Goal: Transaction & Acquisition: Book appointment/travel/reservation

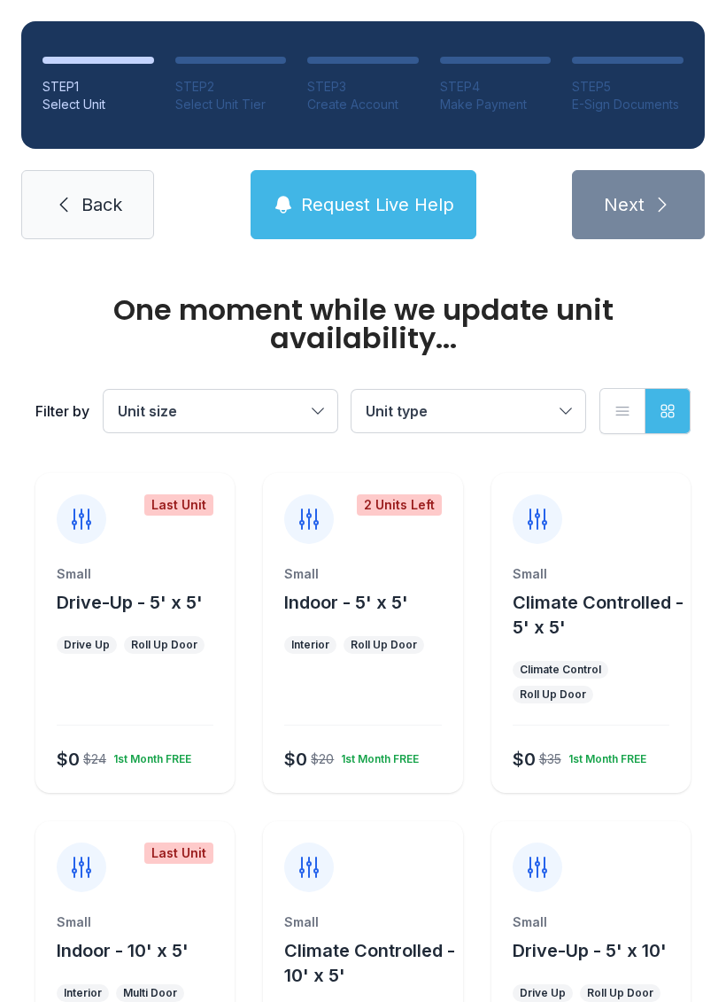
click at [103, 619] on div "Small Drive-Up - 5' x 5' Drive Up Roll Up Door $0 $24 1st Month FREE" at bounding box center [134, 679] width 199 height 228
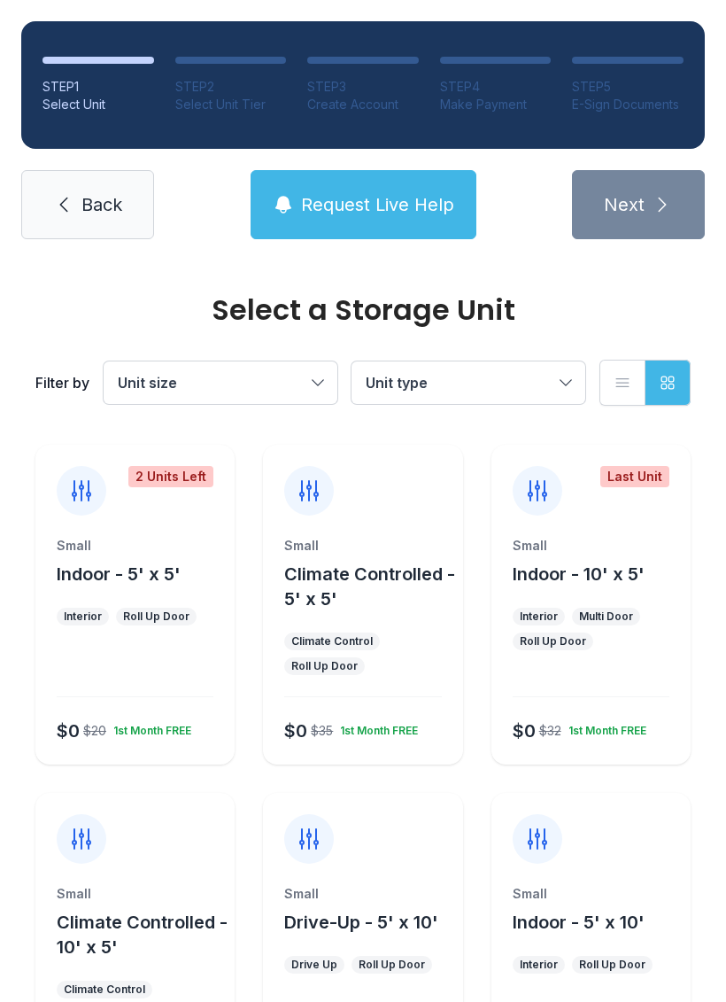
click at [136, 571] on span "Indoor - 5' x 5'" at bounding box center [119, 573] width 124 height 21
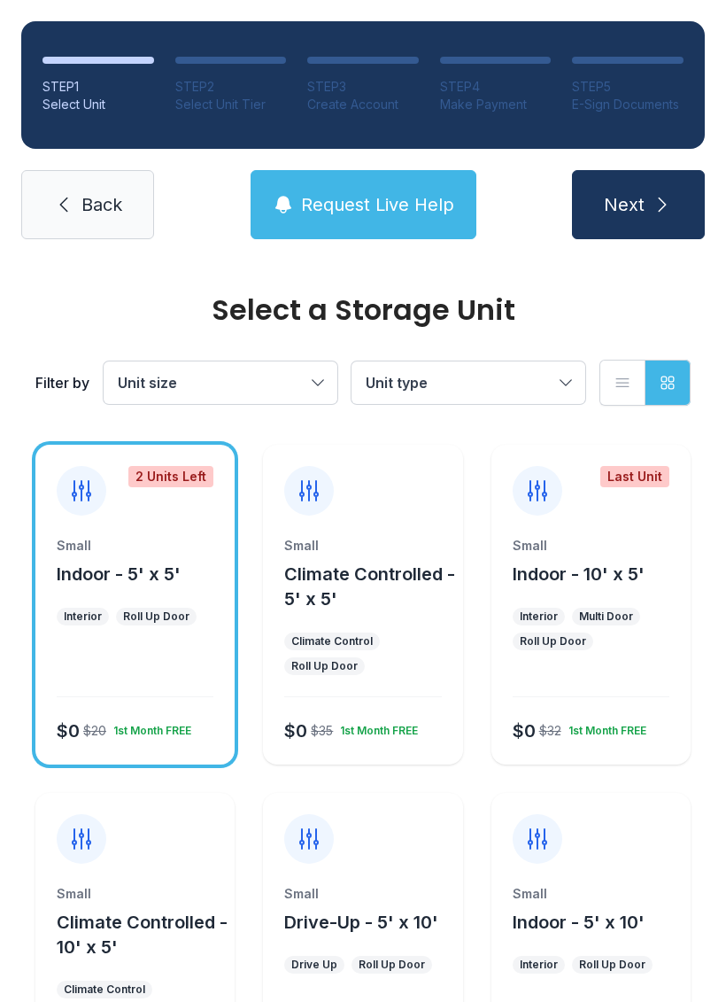
click at [653, 213] on icon "submit" at bounding box center [662, 204] width 21 height 21
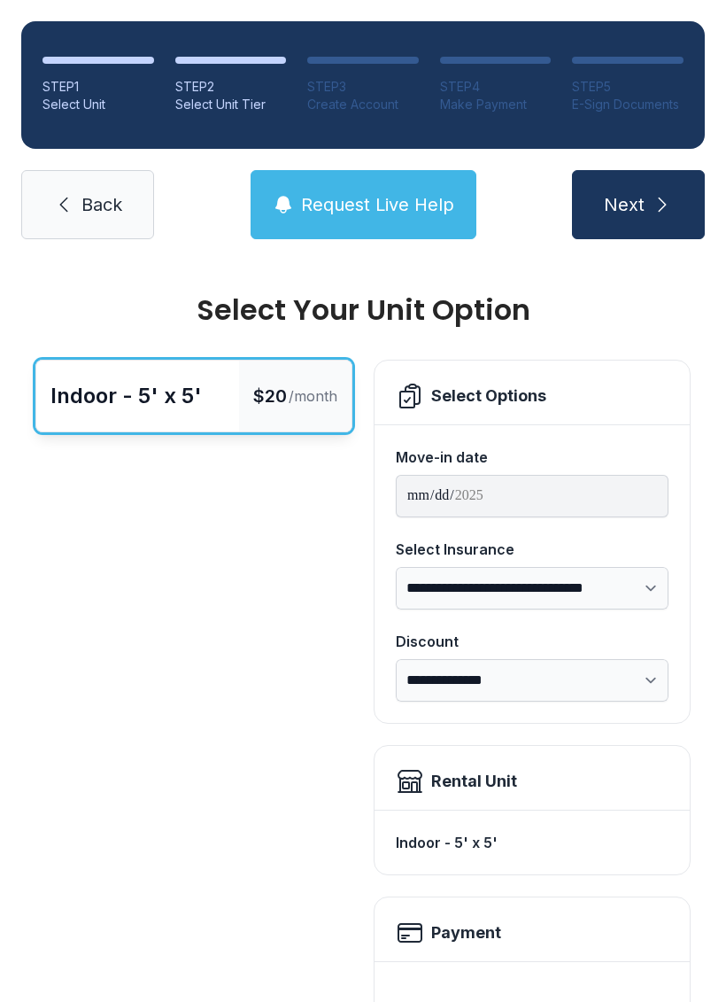
click at [656, 232] on button "Next" at bounding box center [638, 204] width 133 height 69
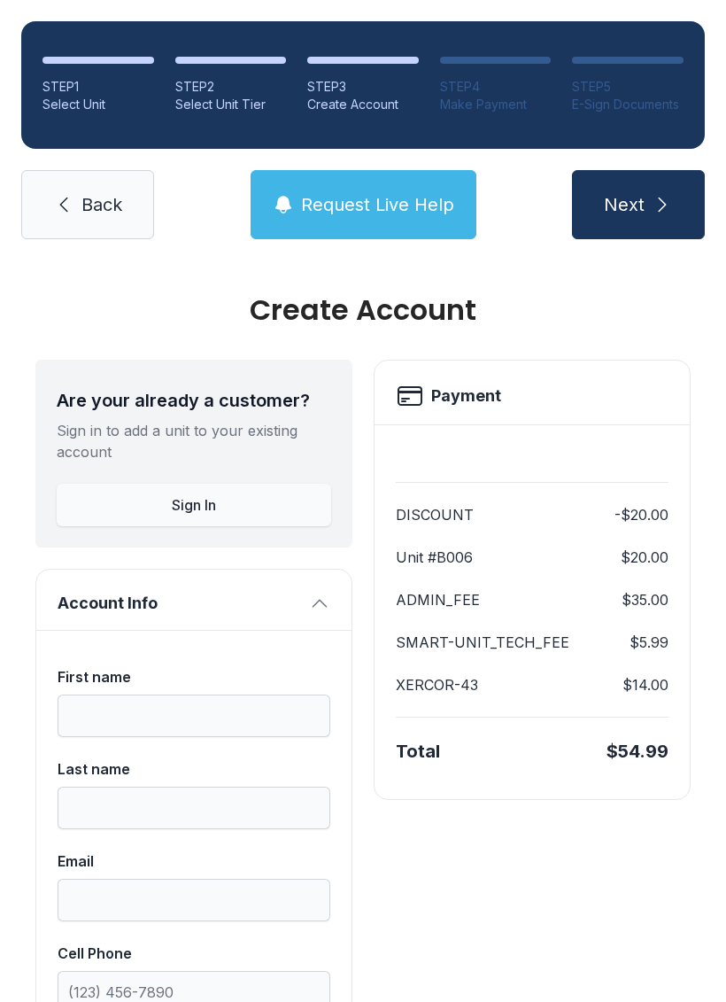
click at [662, 205] on icon "submit" at bounding box center [662, 204] width 21 height 21
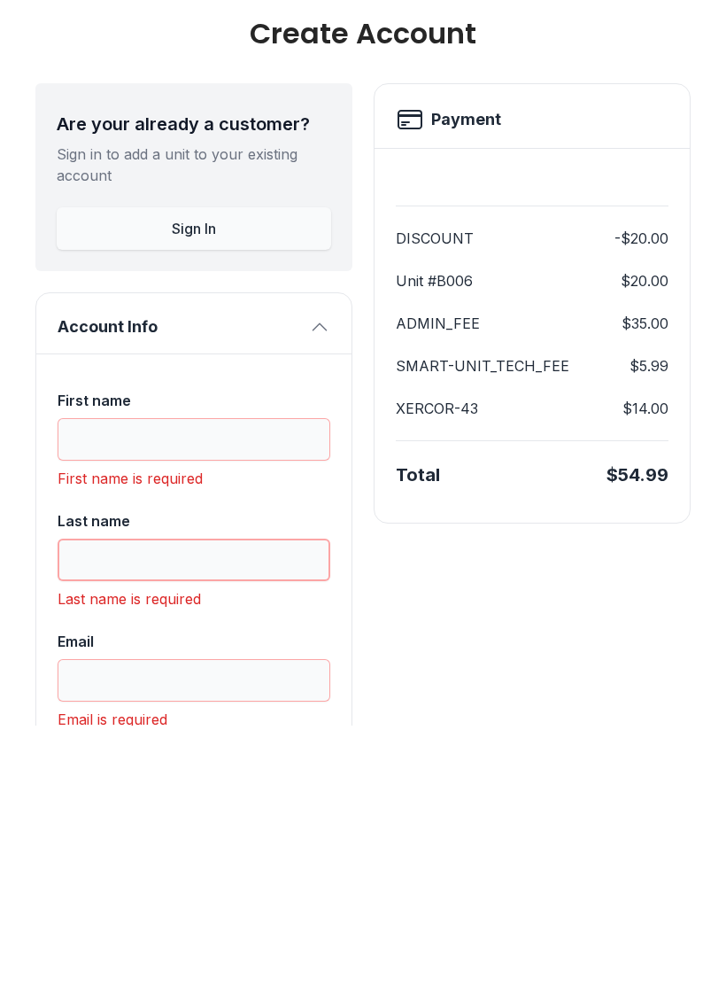
click at [260, 815] on input "Last name" at bounding box center [194, 836] width 273 height 43
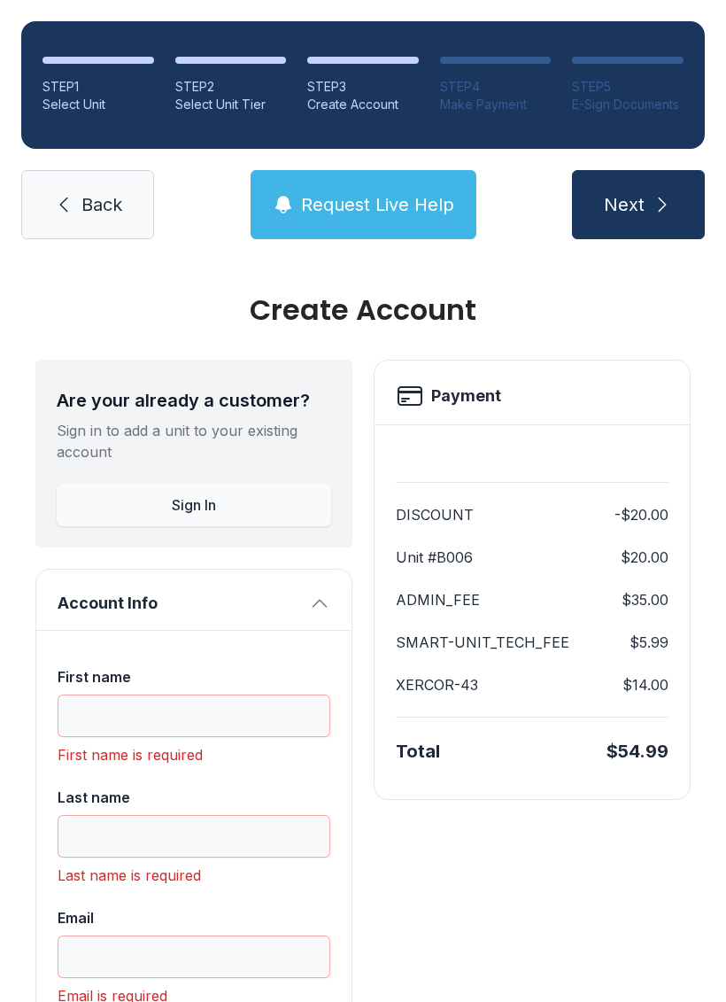
click at [82, 192] on span "Back" at bounding box center [102, 204] width 41 height 25
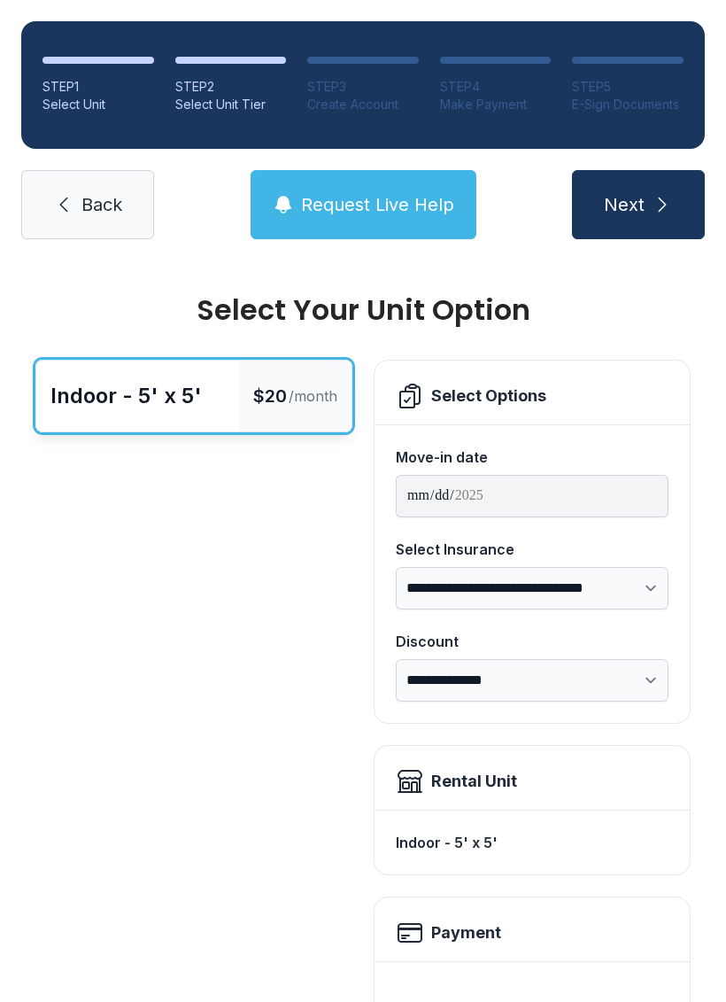
click at [68, 214] on icon at bounding box center [63, 204] width 21 height 21
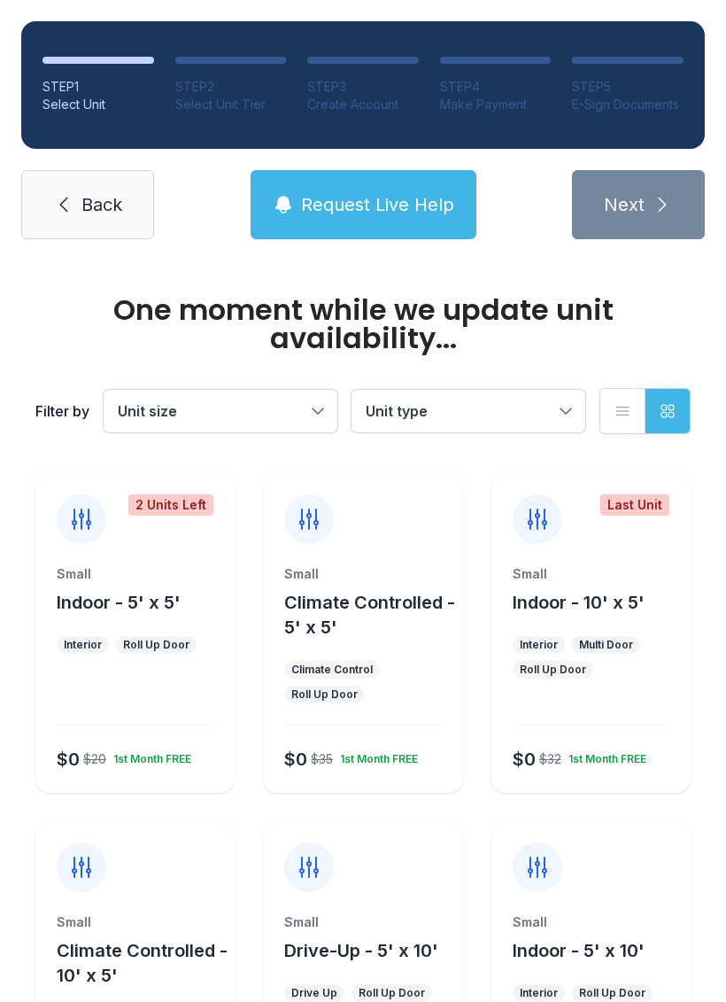
click at [62, 199] on icon at bounding box center [63, 204] width 21 height 21
